Goal: Check status: Check status

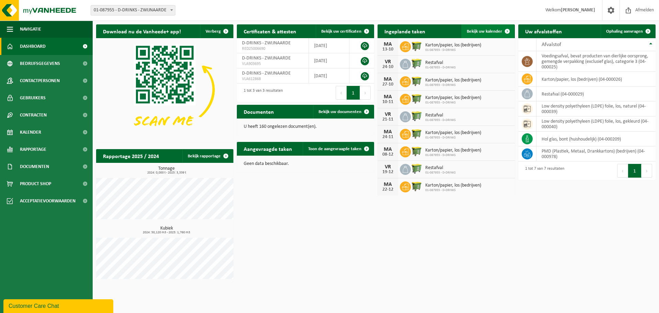
click at [476, 34] on link "Bekijk uw kalender" at bounding box center [487, 31] width 53 height 14
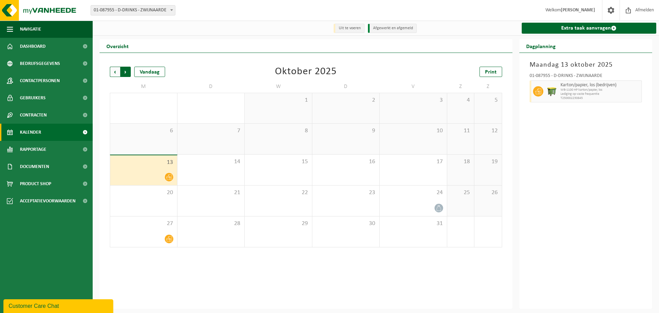
click at [111, 67] on span "Vorige" at bounding box center [115, 72] width 10 height 10
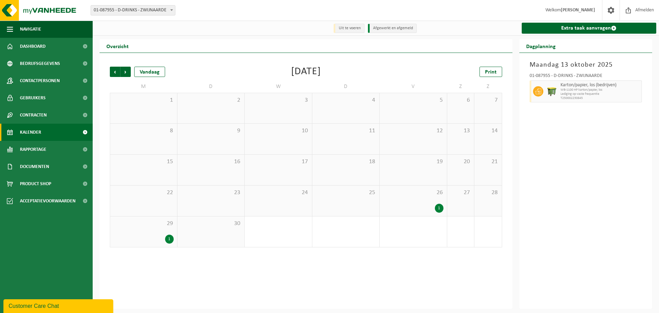
click at [153, 234] on div "29 1" at bounding box center [143, 231] width 67 height 31
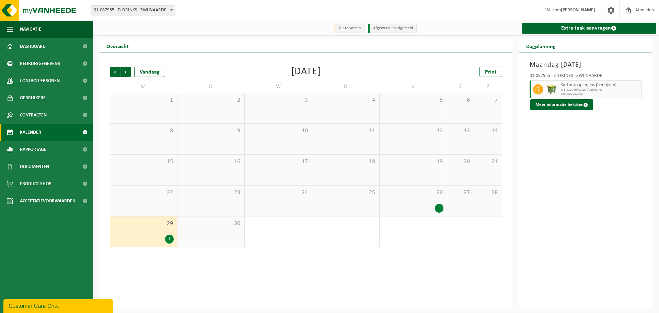
click at [421, 204] on div "1" at bounding box center [413, 208] width 60 height 9
